Goal: Transaction & Acquisition: Subscribe to service/newsletter

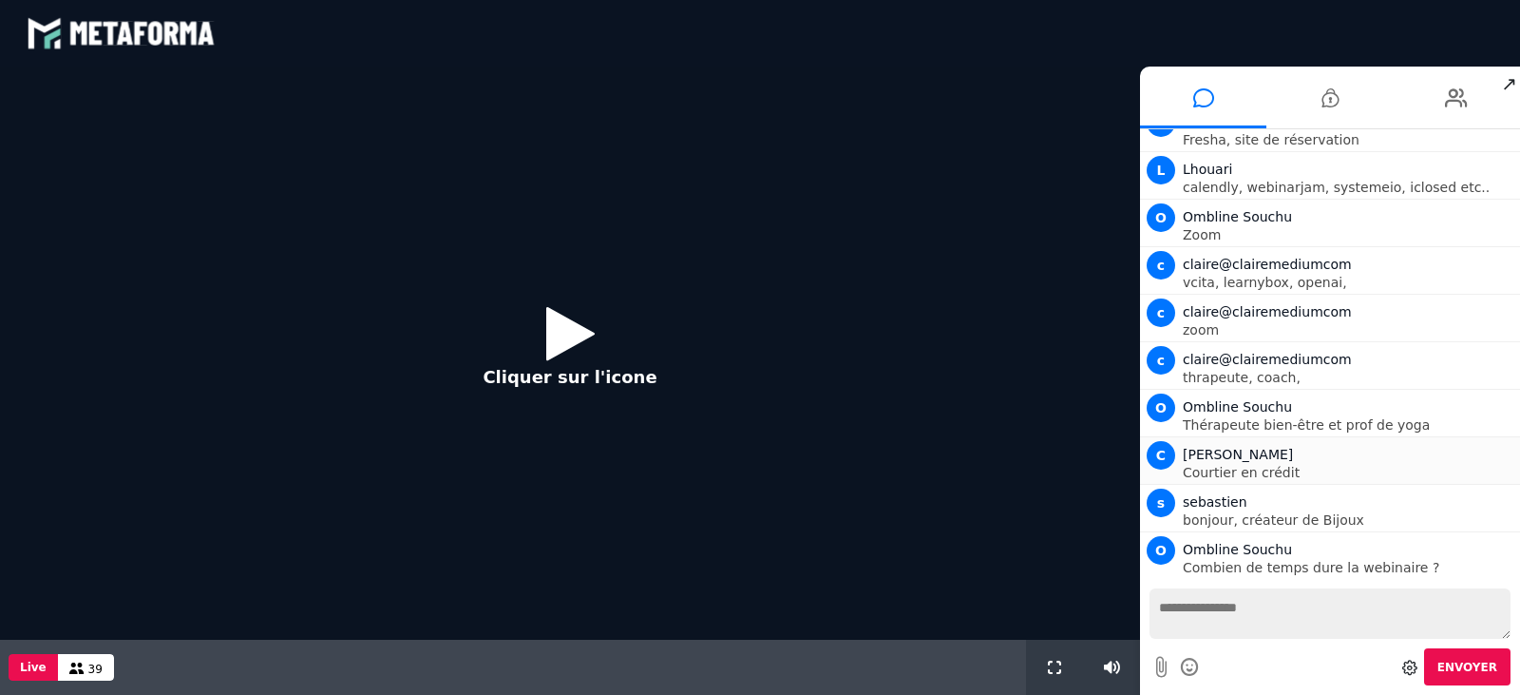
scroll to position [262, 0]
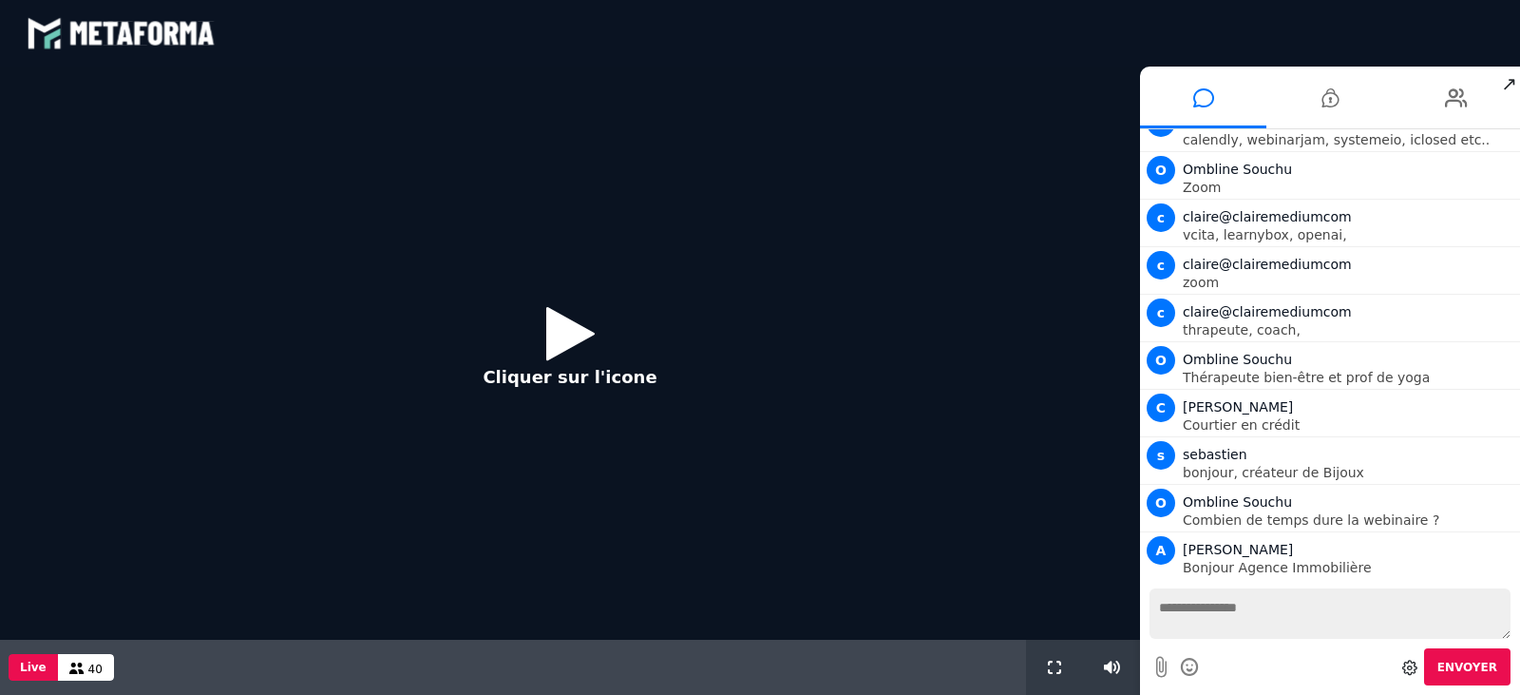
click at [553, 330] on icon at bounding box center [570, 333] width 48 height 62
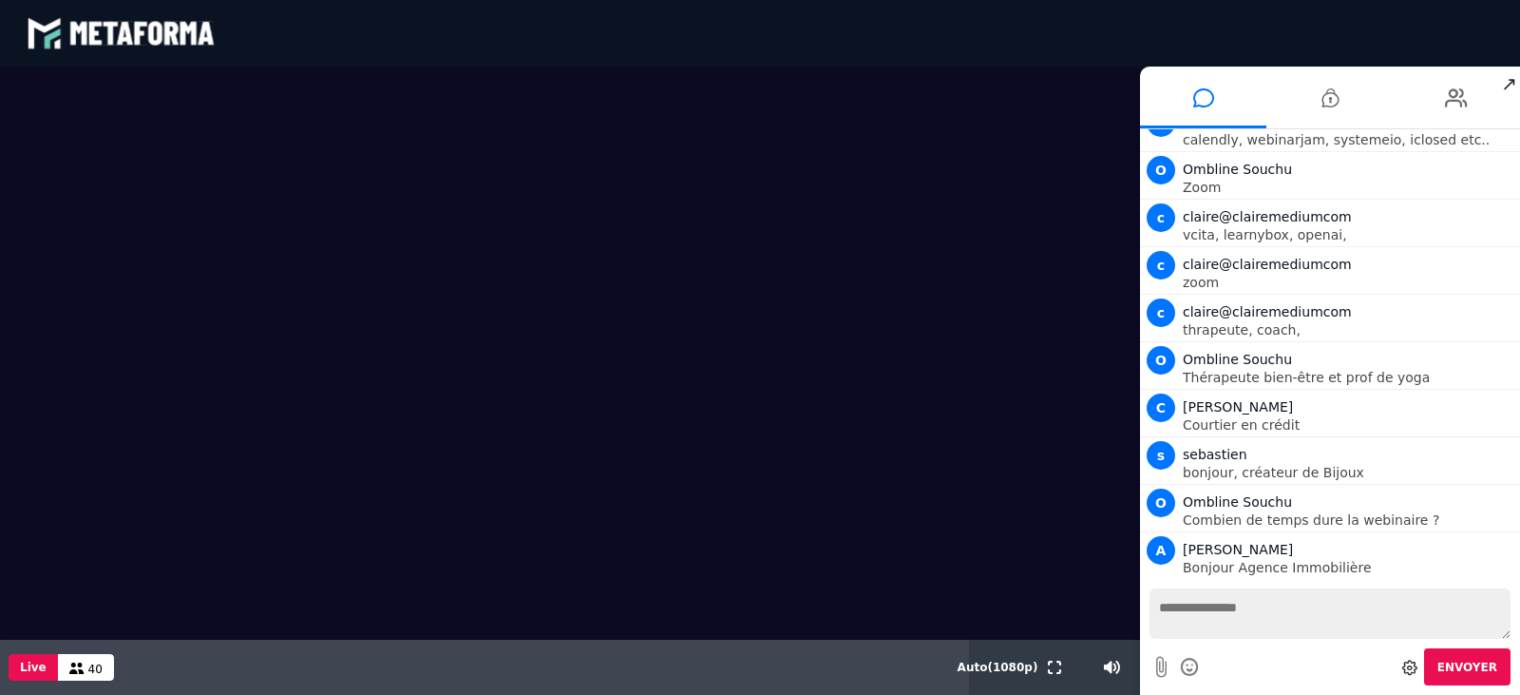
scroll to position [323, 0]
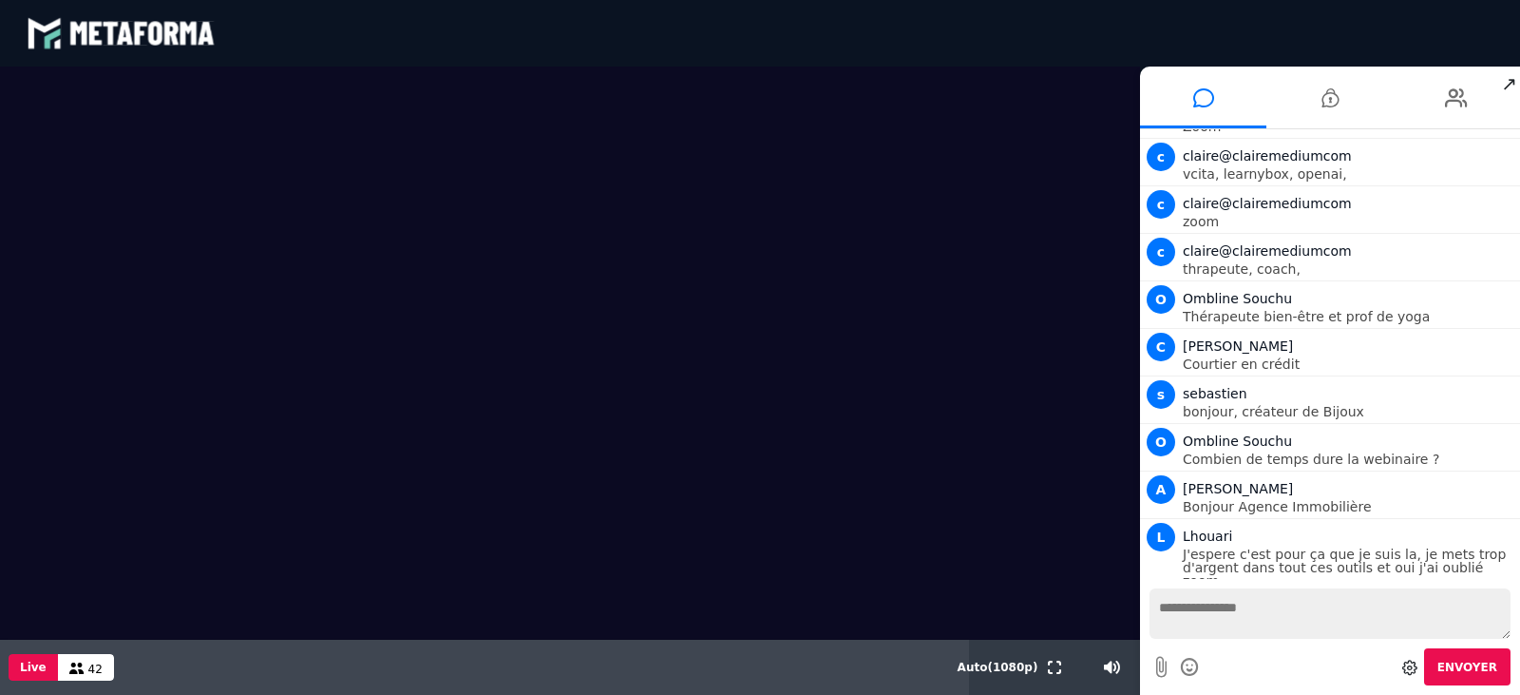
click at [1192, 611] on textarea at bounding box center [1330, 613] width 361 height 50
type textarea "**********"
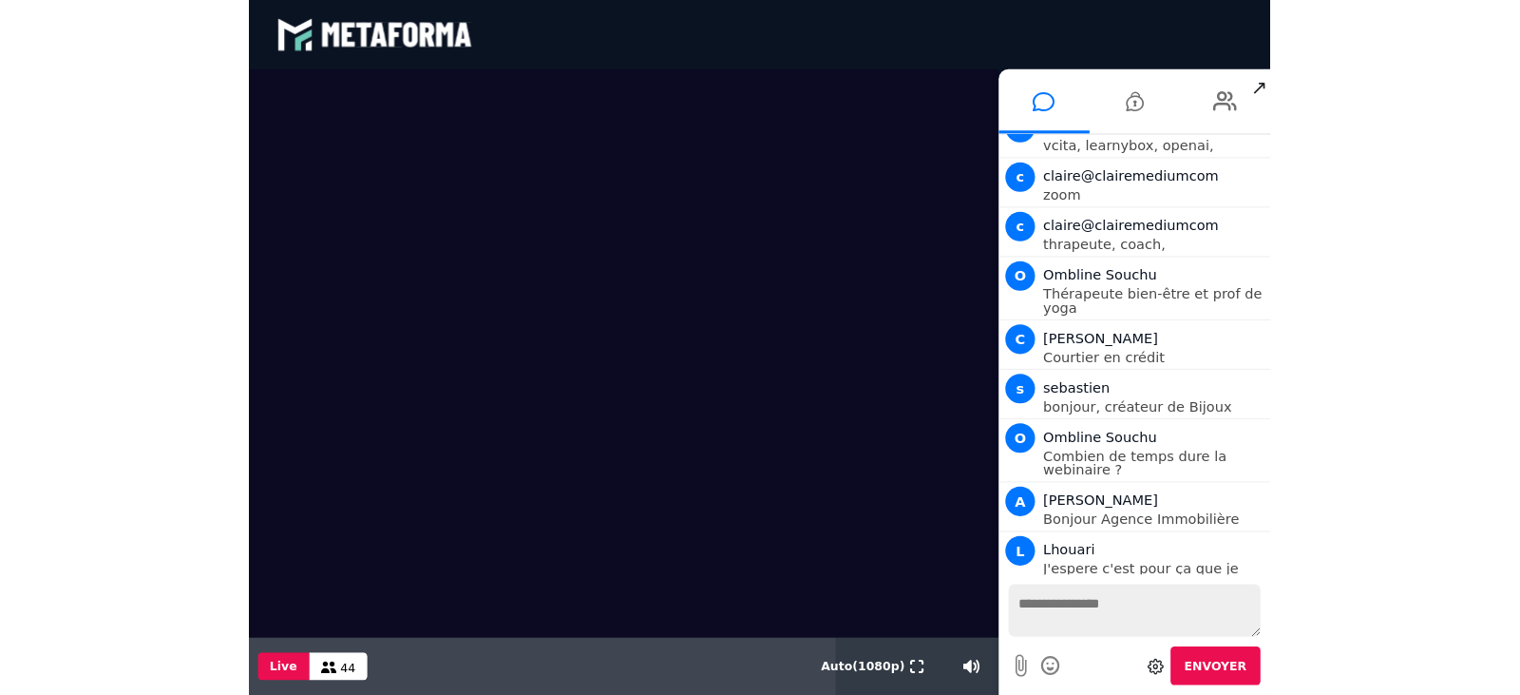
scroll to position [384, 0]
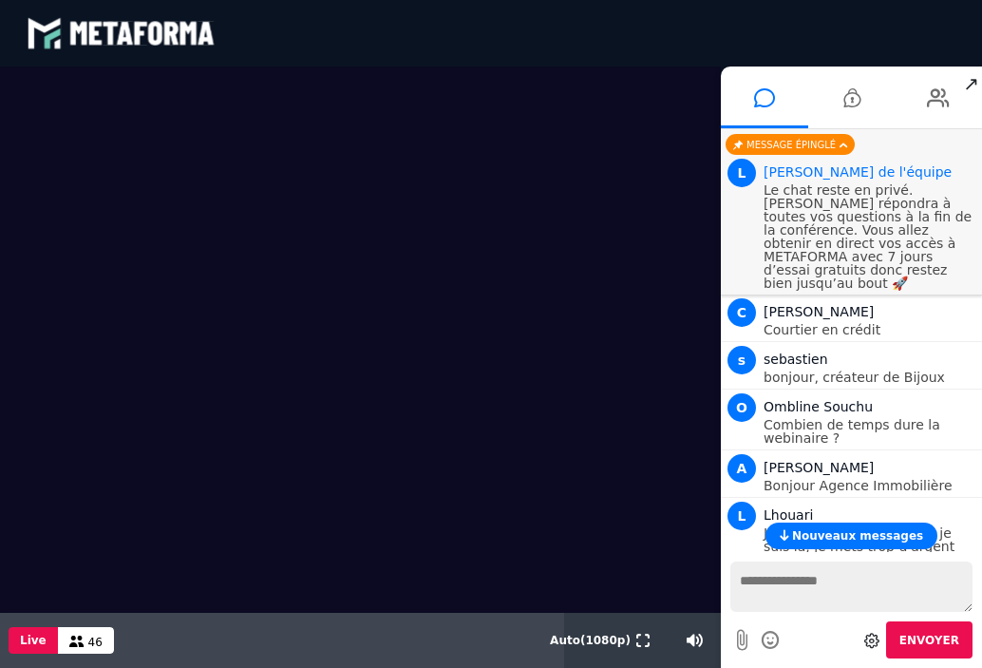
click at [428, 242] on video at bounding box center [360, 340] width 721 height 546
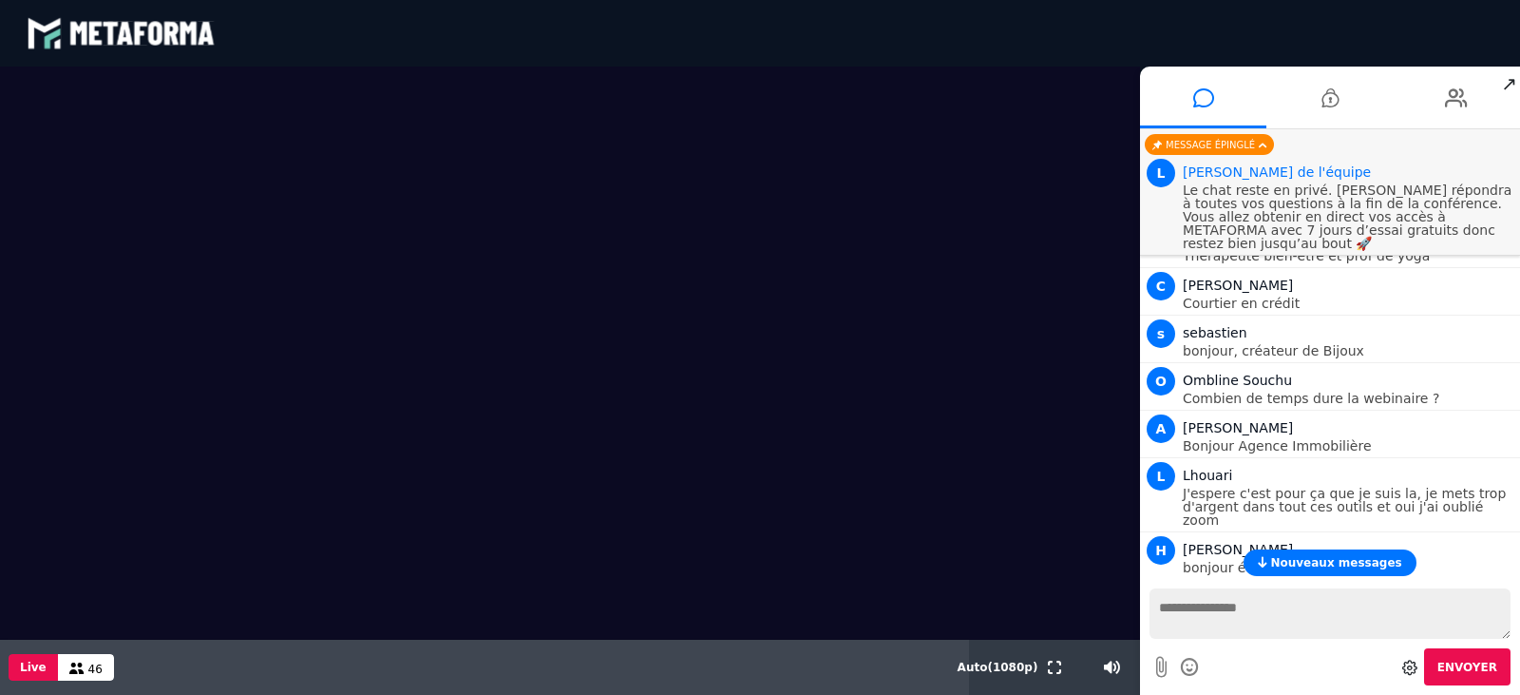
scroll to position [371, 0]
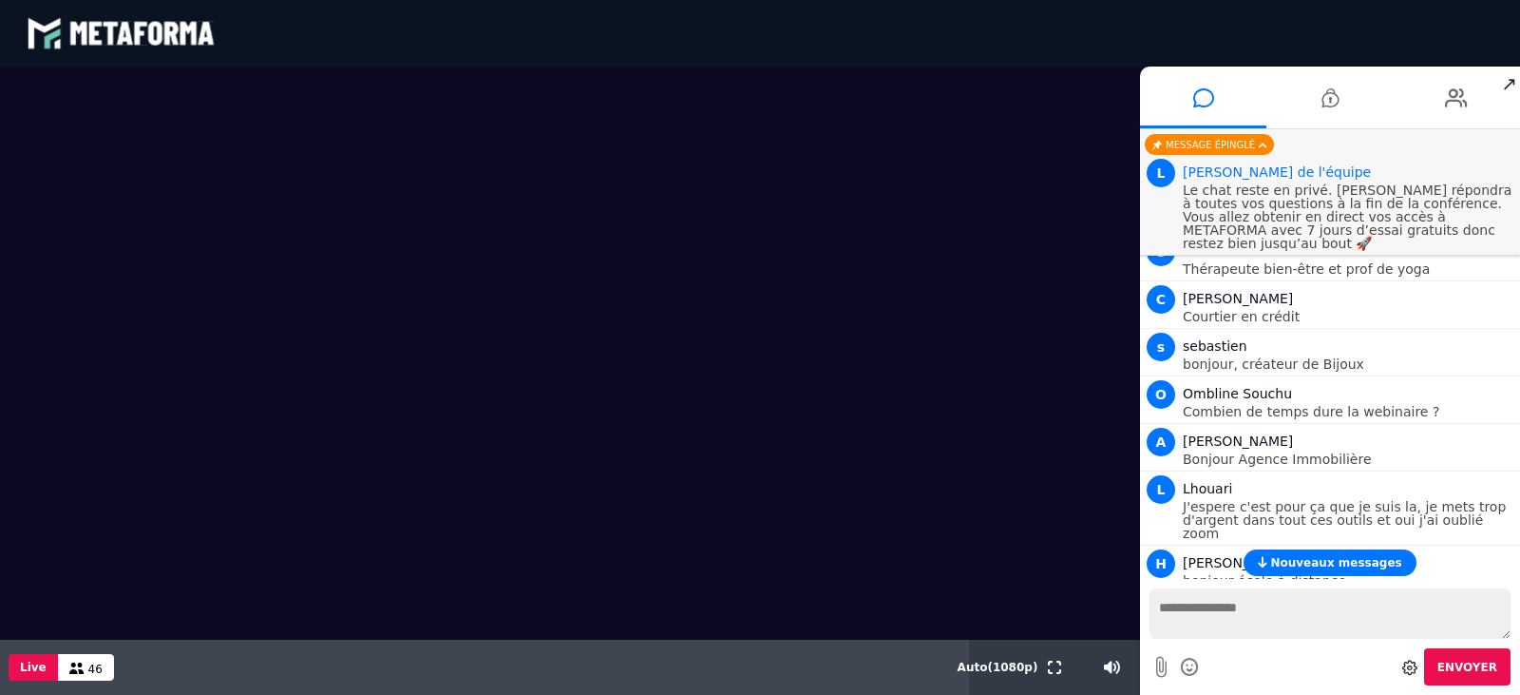
click at [1114, 383] on video at bounding box center [570, 353] width 1140 height 573
click at [1507, 83] on span "↗" at bounding box center [1509, 84] width 22 height 34
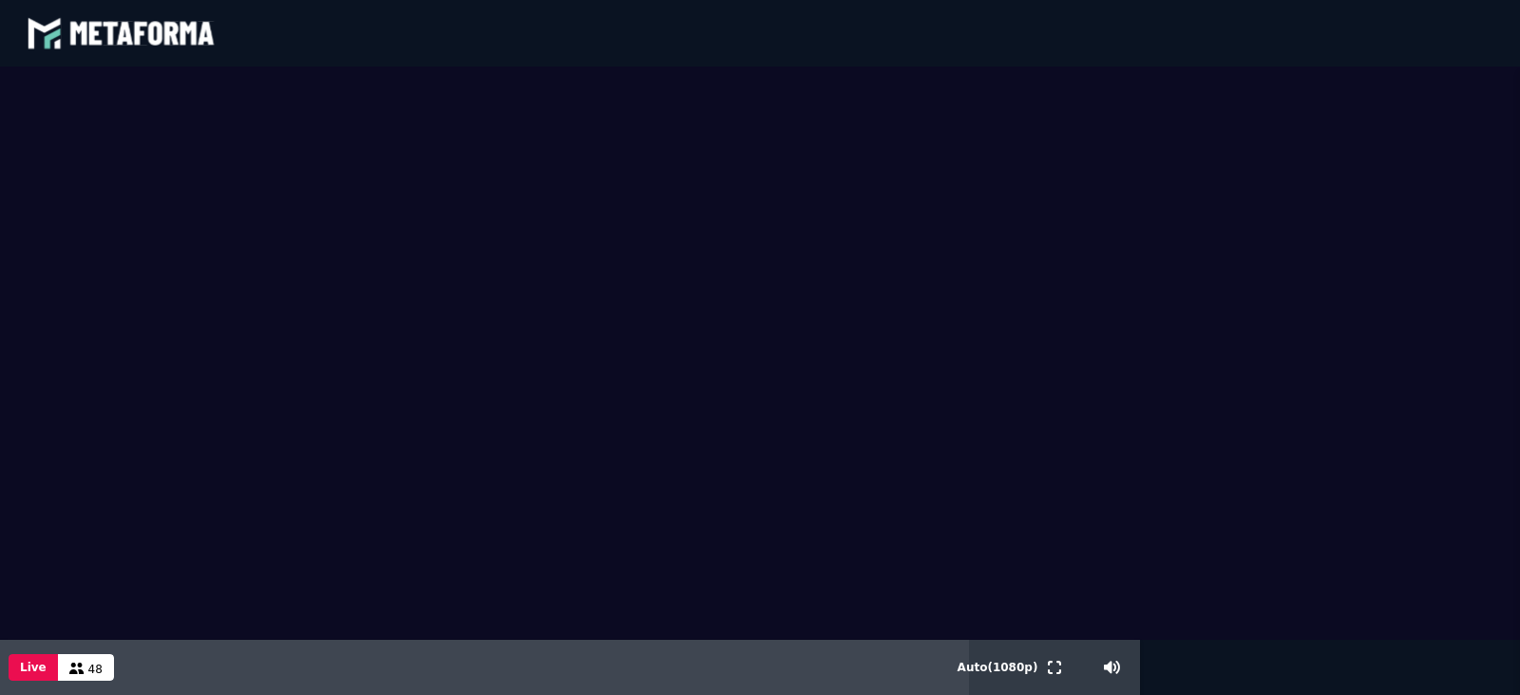
drag, startPoint x: 217, startPoint y: 58, endPoint x: 525, endPoint y: 125, distance: 316.1
click at [525, 125] on div "blastream met_channel-b75402aa3198a961a33137d6ed46a688 fr en fr Scène Compte li…" at bounding box center [760, 347] width 1520 height 695
click at [201, 169] on video at bounding box center [760, 353] width 1520 height 573
click at [104, 335] on video at bounding box center [760, 353] width 1520 height 573
click at [143, 286] on video at bounding box center [760, 353] width 1520 height 573
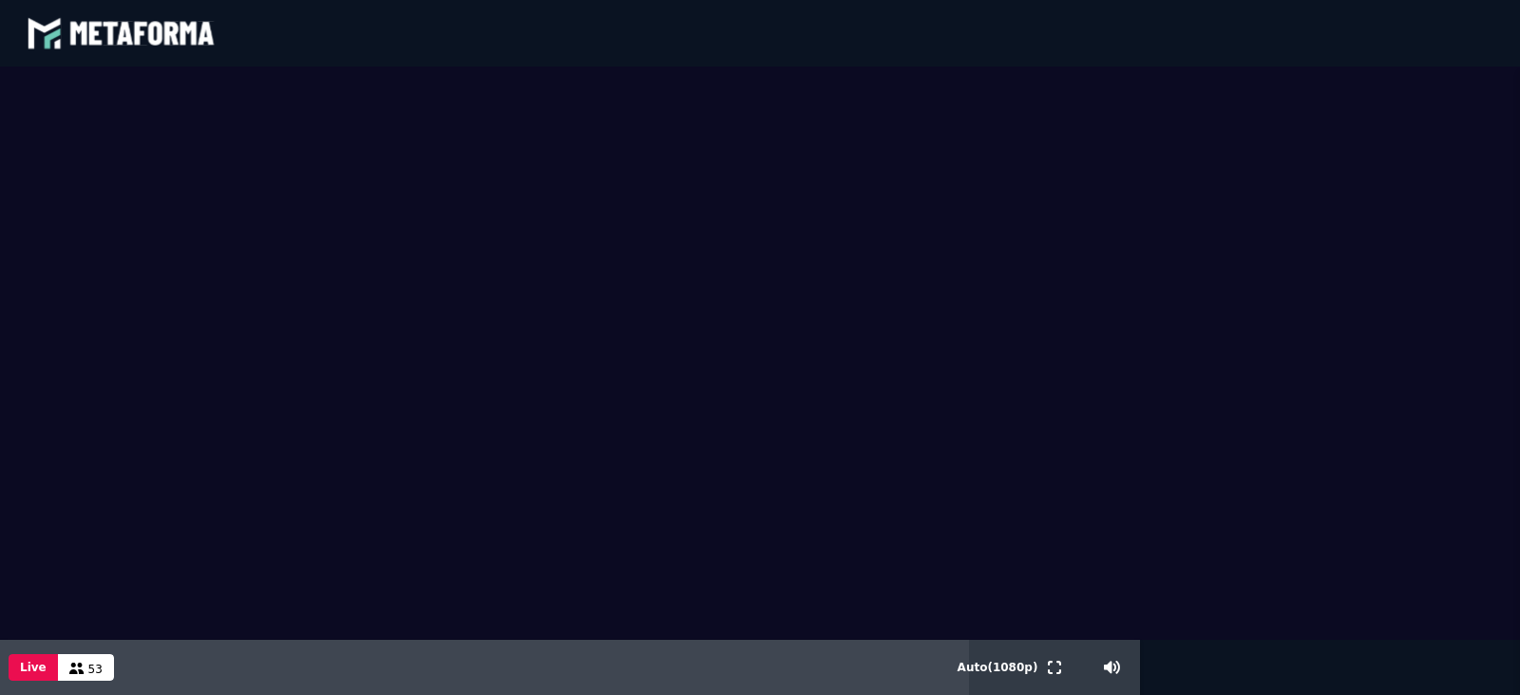
click at [166, 260] on video at bounding box center [760, 353] width 1520 height 573
click at [177, 228] on video at bounding box center [760, 353] width 1520 height 573
click at [192, 363] on video at bounding box center [760, 353] width 1520 height 573
click at [163, 316] on video at bounding box center [760, 353] width 1520 height 573
click at [203, 324] on video at bounding box center [760, 353] width 1520 height 573
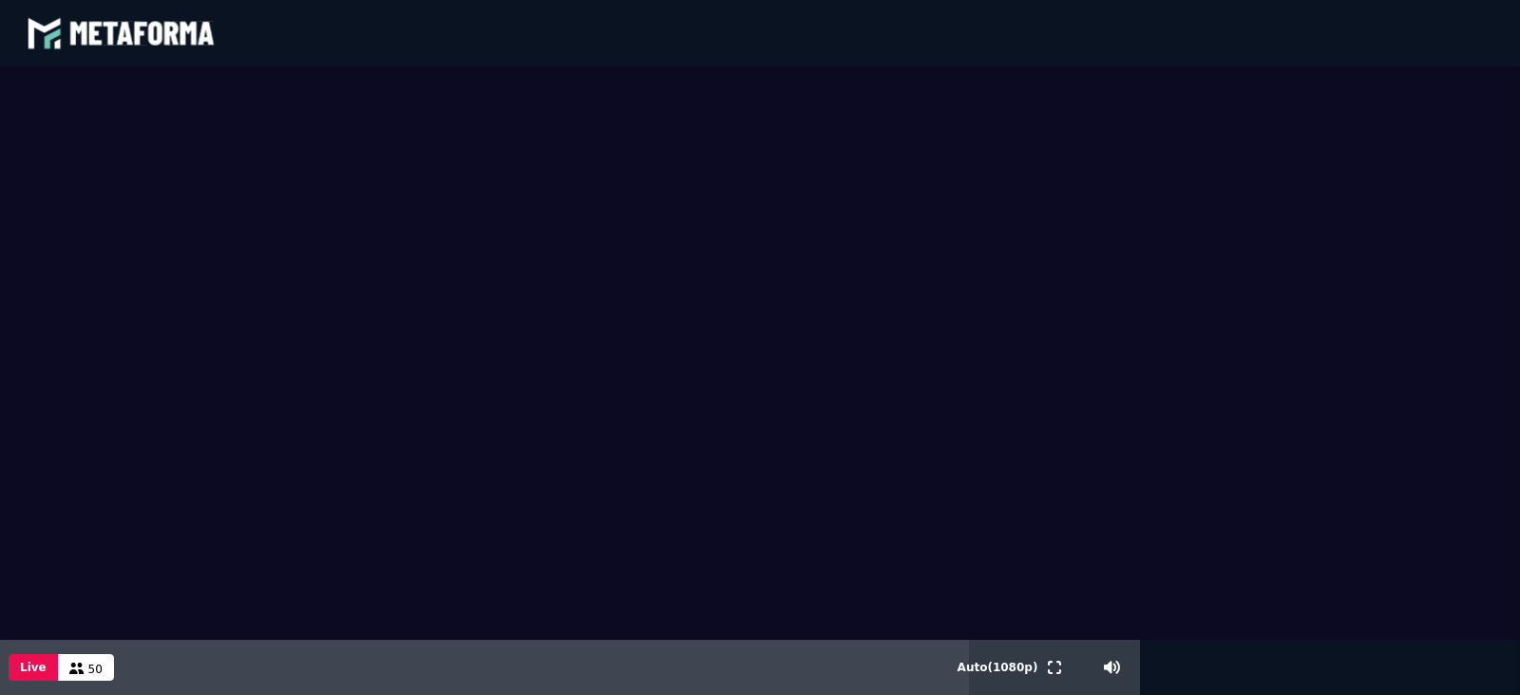
click at [200, 255] on video at bounding box center [760, 353] width 1520 height 573
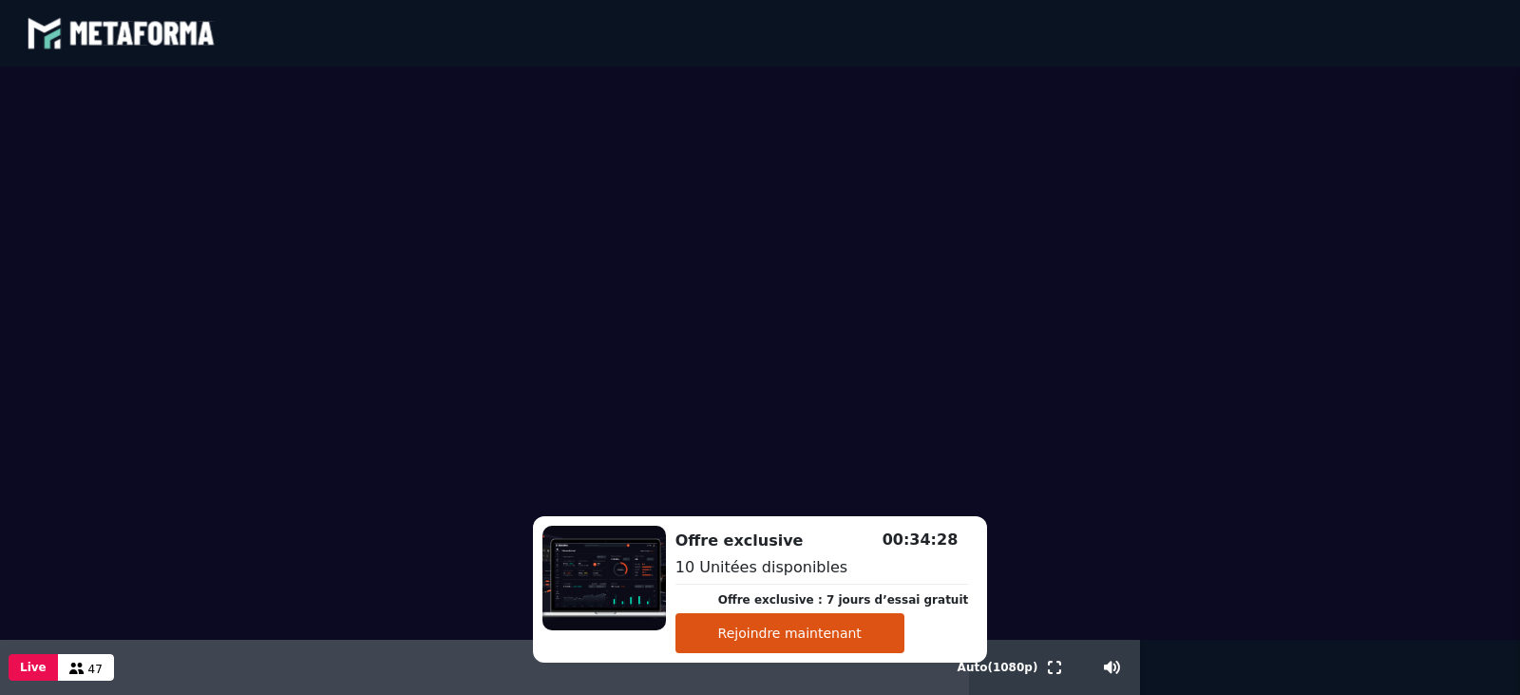
click at [848, 634] on button "Rejoindre maintenant" at bounding box center [790, 633] width 229 height 40
drag, startPoint x: 804, startPoint y: 625, endPoint x: 1212, endPoint y: 681, distance: 412.4
click at [1218, 681] on div at bounding box center [760, 381] width 1520 height 628
click at [873, 633] on button "Rejoindre maintenant" at bounding box center [790, 633] width 229 height 40
click at [266, 153] on video at bounding box center [760, 353] width 1520 height 573
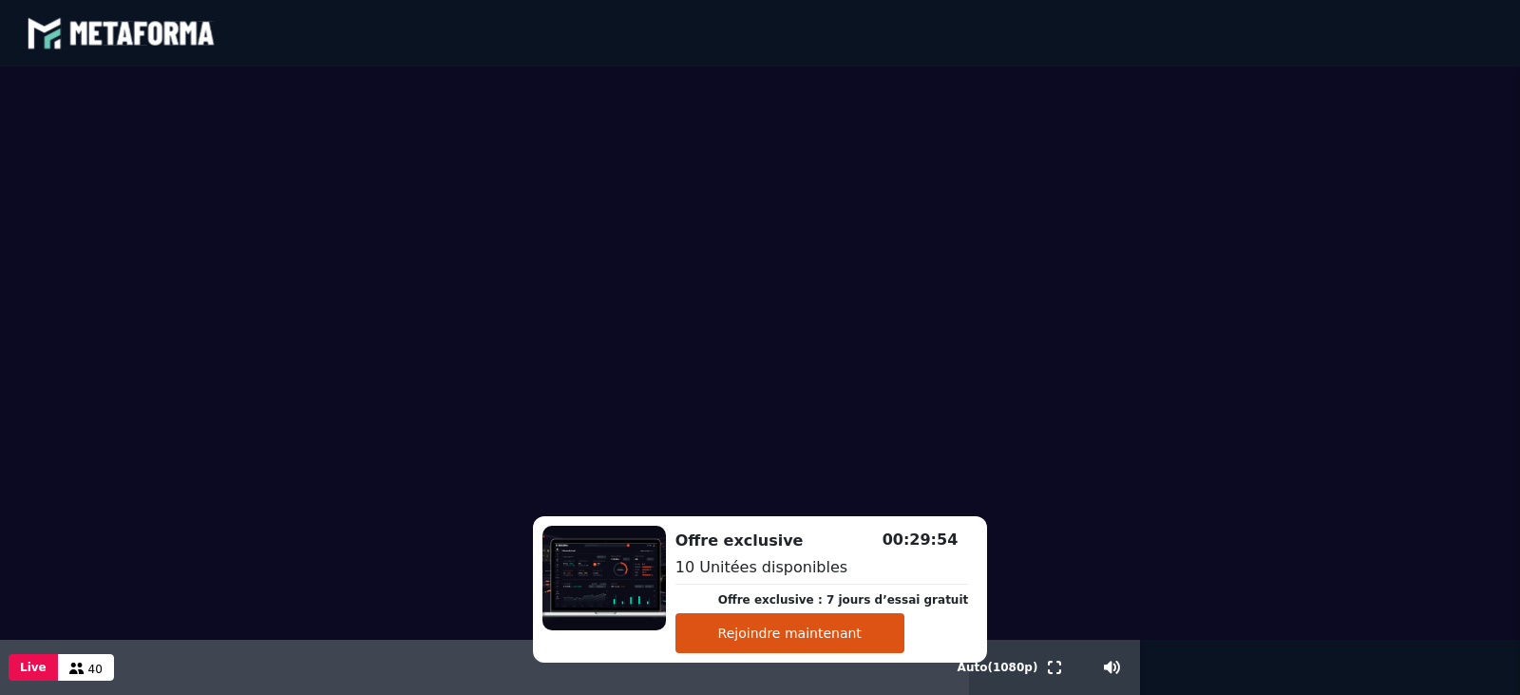
click at [192, 224] on video at bounding box center [760, 353] width 1520 height 573
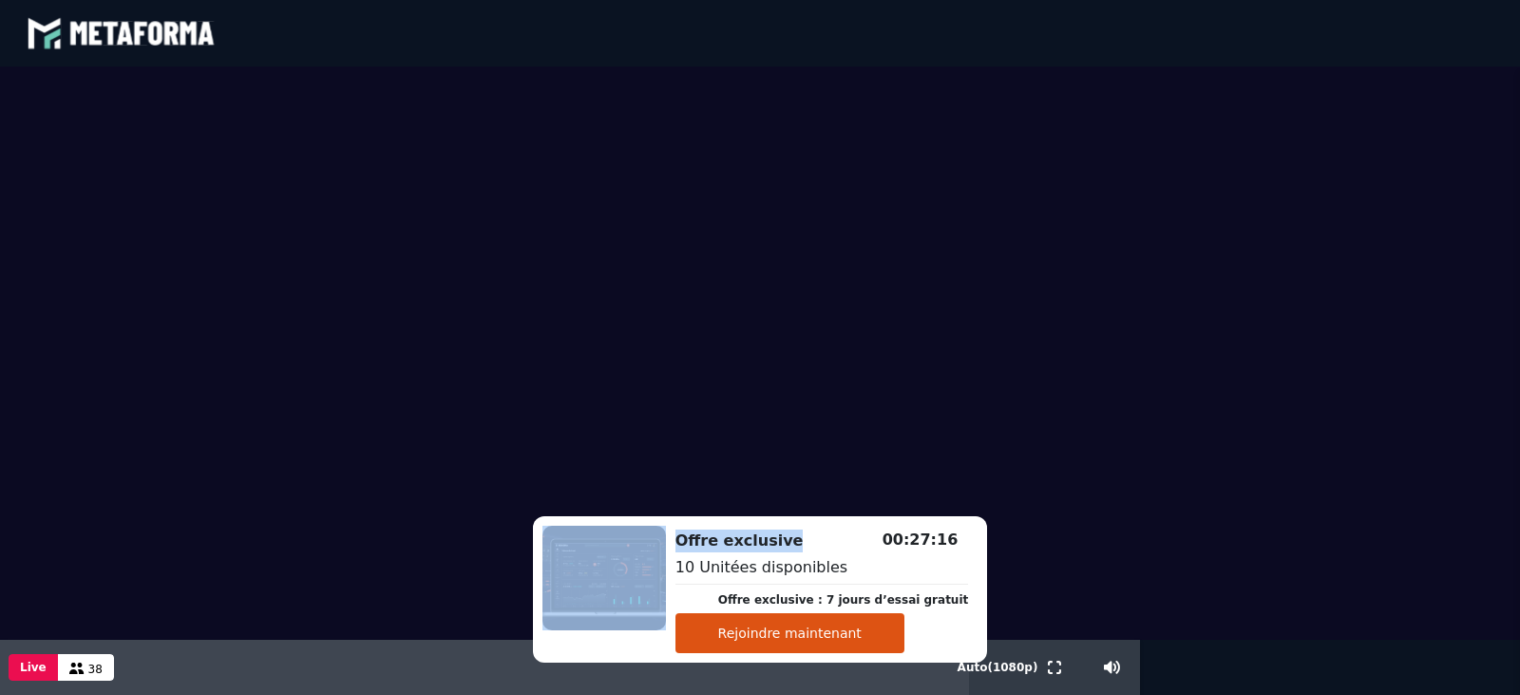
drag, startPoint x: 823, startPoint y: 535, endPoint x: 826, endPoint y: 476, distance: 59.0
click at [826, 476] on div "Offre exclusive Offre exclusive : 7 jours d’essai gratuit Rejoindre maintenant …" at bounding box center [760, 381] width 1520 height 628
click at [820, 544] on h2 "Offre exclusive" at bounding box center [823, 540] width 294 height 23
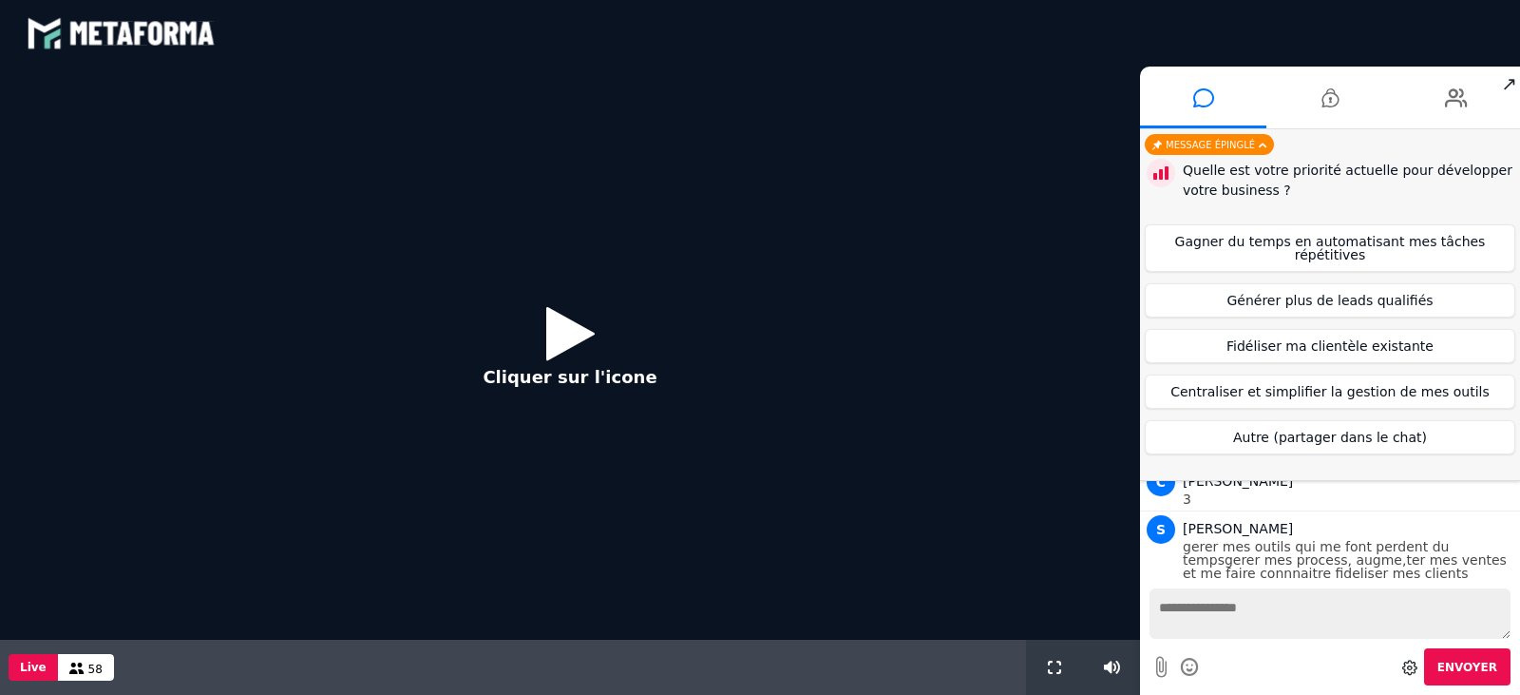
scroll to position [1238, 0]
